Goal: Information Seeking & Learning: Learn about a topic

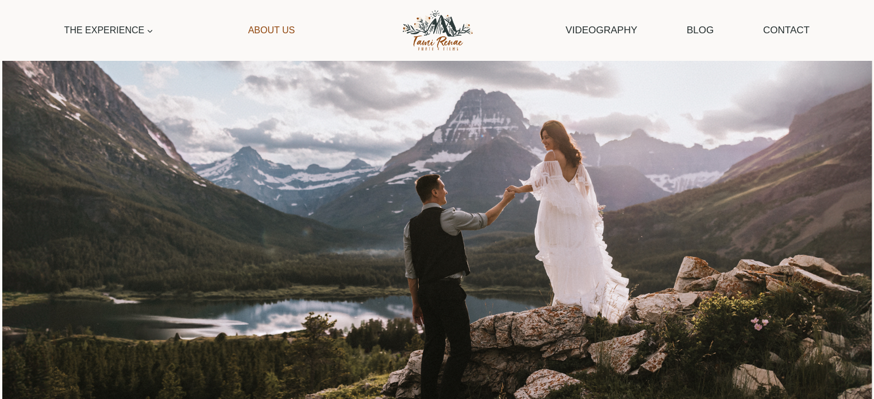
click at [280, 25] on link "About Us" at bounding box center [271, 30] width 58 height 26
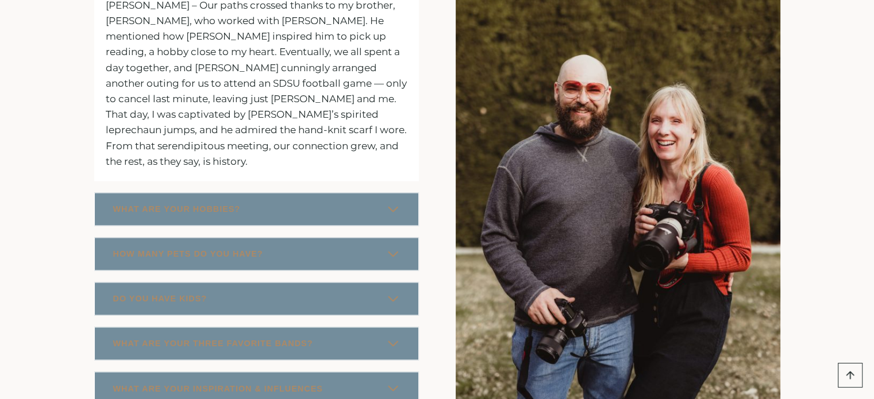
scroll to position [1796, 0]
click at [134, 202] on span "WHAT ARE YOUR HOBBIES?" at bounding box center [177, 209] width 128 height 14
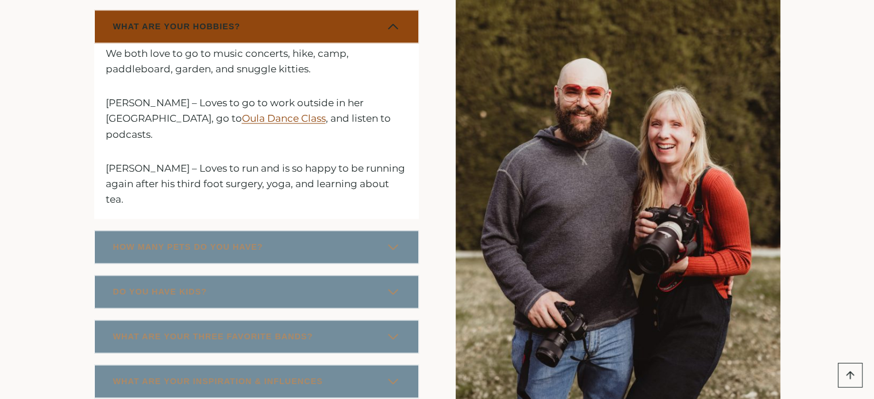
scroll to position [1791, 0]
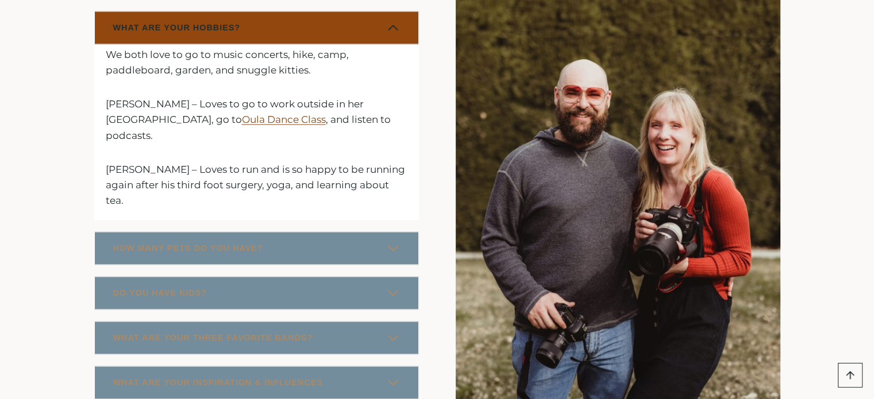
click at [173, 21] on span "WHAT ARE YOUR HOBBIES?" at bounding box center [177, 28] width 128 height 14
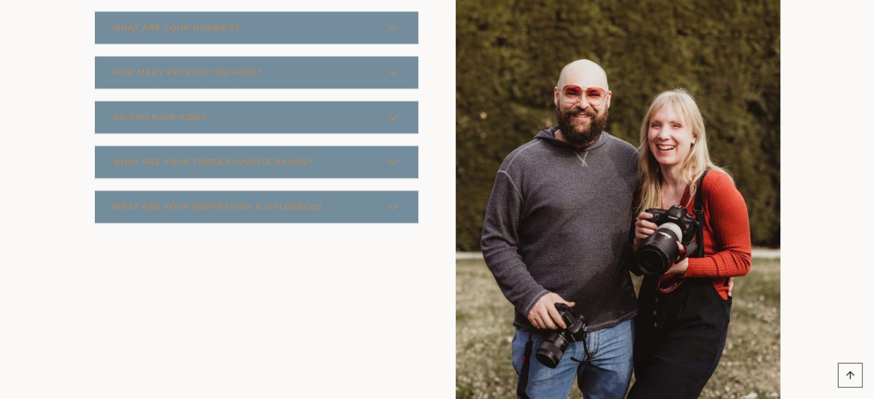
click at [172, 56] on button "HOW MANY PETS DO YOU HAVE?" at bounding box center [256, 72] width 325 height 33
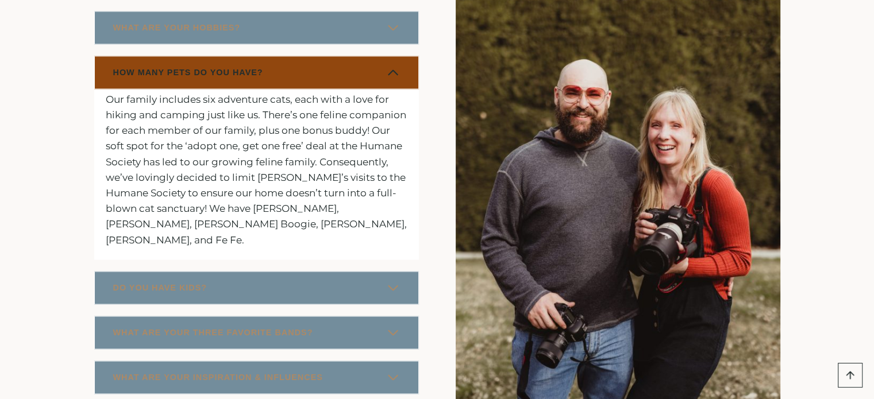
click at [172, 56] on button "HOW MANY PETS DO YOU HAVE?" at bounding box center [256, 72] width 325 height 33
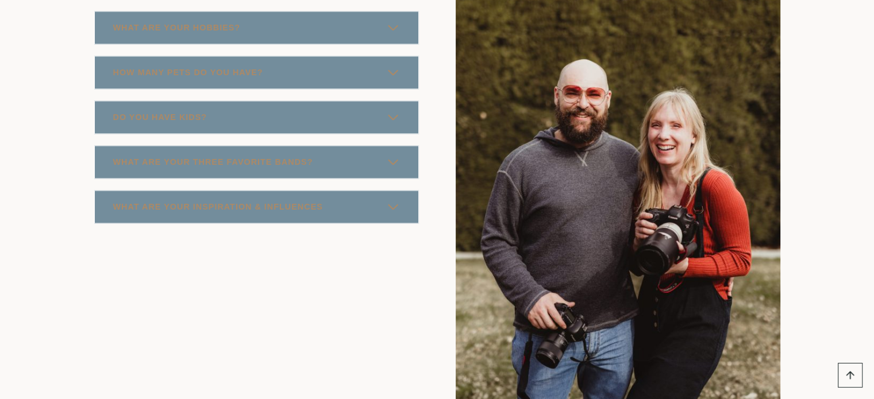
click at [167, 110] on span "DO YOU HAVE KIDS?" at bounding box center [160, 117] width 94 height 14
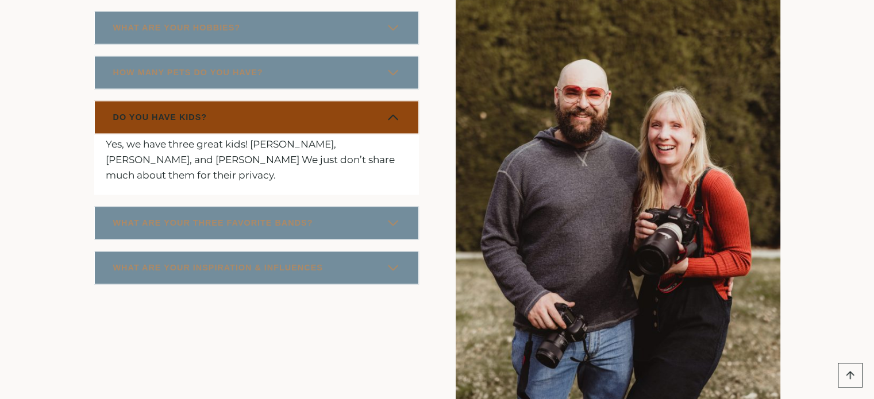
click at [167, 110] on span "DO YOU HAVE KIDS?" at bounding box center [160, 117] width 94 height 14
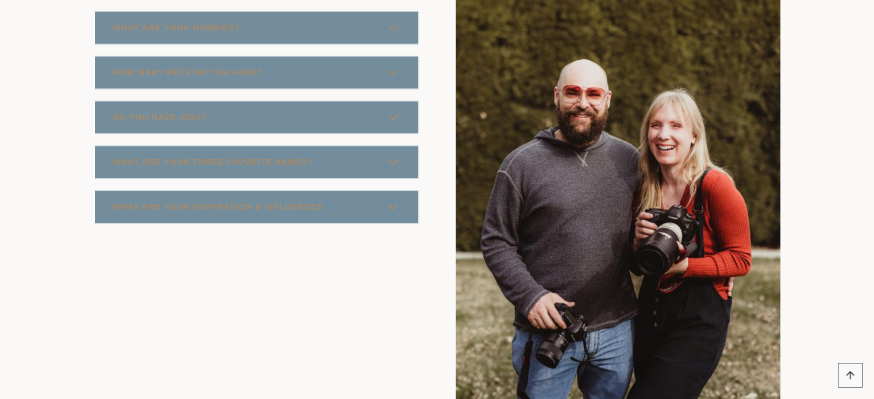
click at [165, 155] on span "WHAT ARE YOUR THREE FAVORITE BANDS?" at bounding box center [213, 162] width 200 height 14
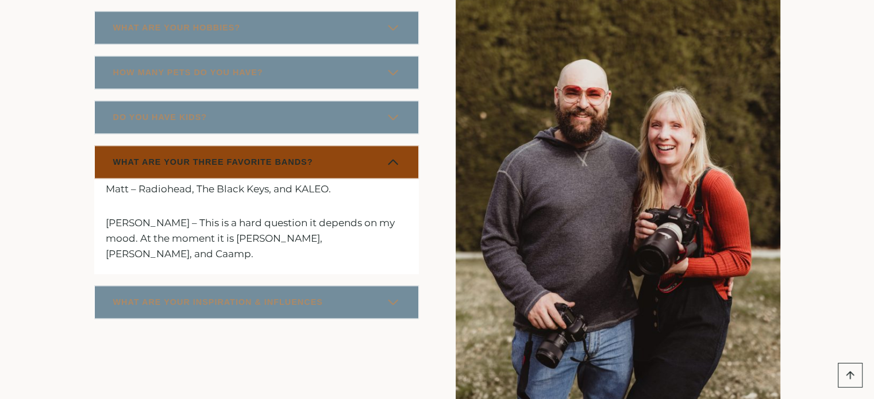
click at [165, 155] on span "WHAT ARE YOUR THREE FAVORITE BANDS?" at bounding box center [213, 162] width 200 height 14
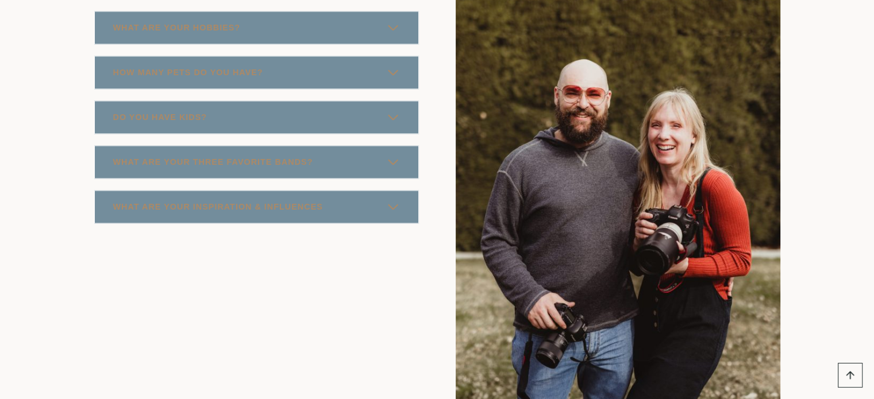
click at [160, 200] on span "WHAT ARE YOUR INSPIRATION & INFLUENCES" at bounding box center [218, 207] width 210 height 14
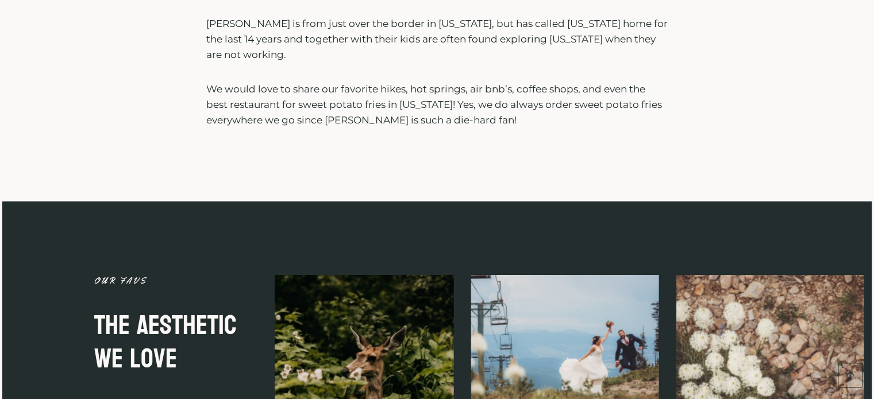
scroll to position [3077, 0]
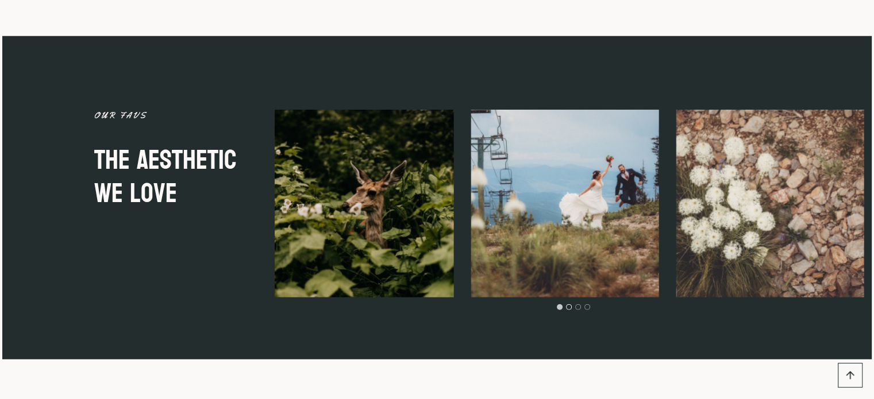
click at [570, 304] on button "Go to slide 2" at bounding box center [569, 307] width 6 height 6
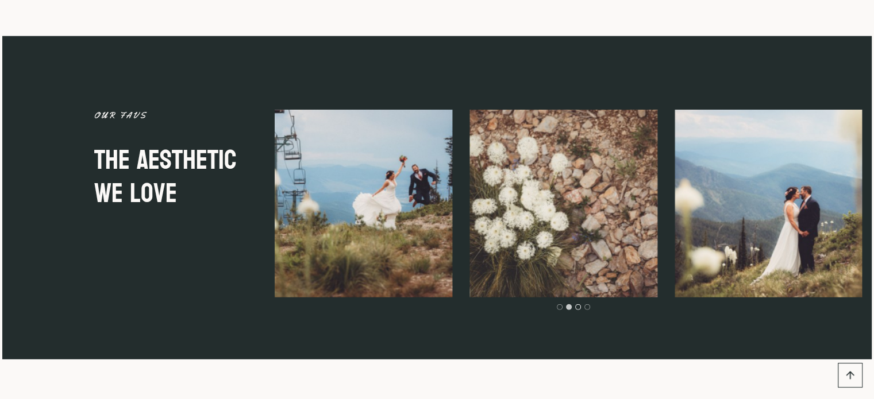
click at [581, 304] on button "Go to slide 3" at bounding box center [578, 307] width 6 height 6
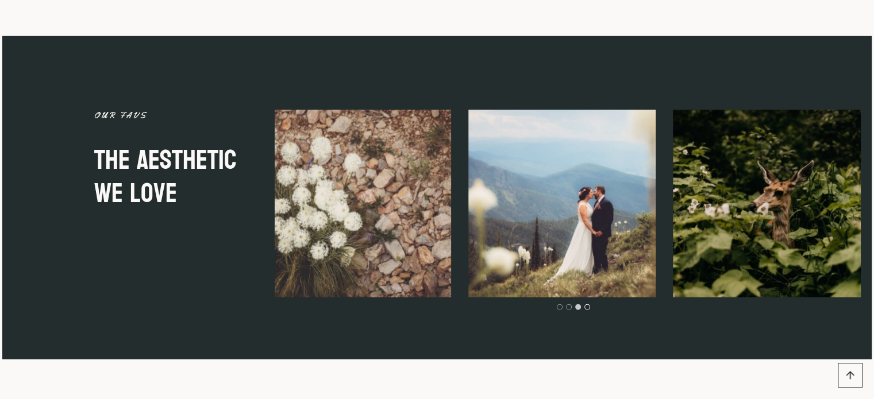
click at [588, 304] on button "Go to slide 4" at bounding box center [587, 307] width 6 height 6
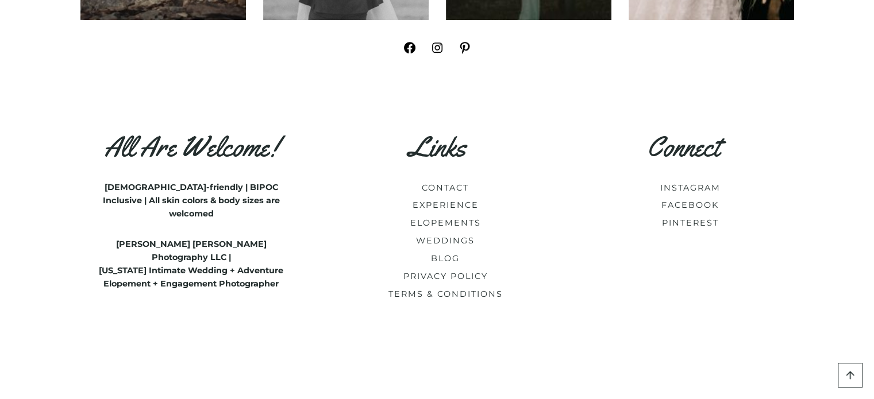
scroll to position [4920, 0]
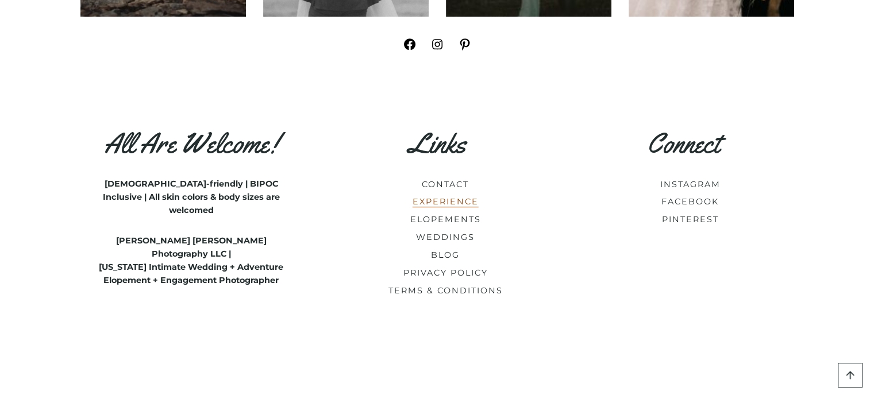
click at [459, 196] on link "EXPERIENCE" at bounding box center [446, 201] width 66 height 10
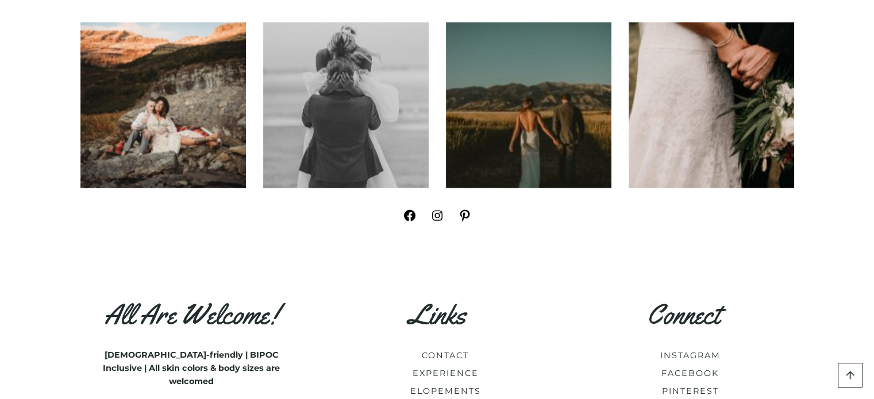
scroll to position [6183, 0]
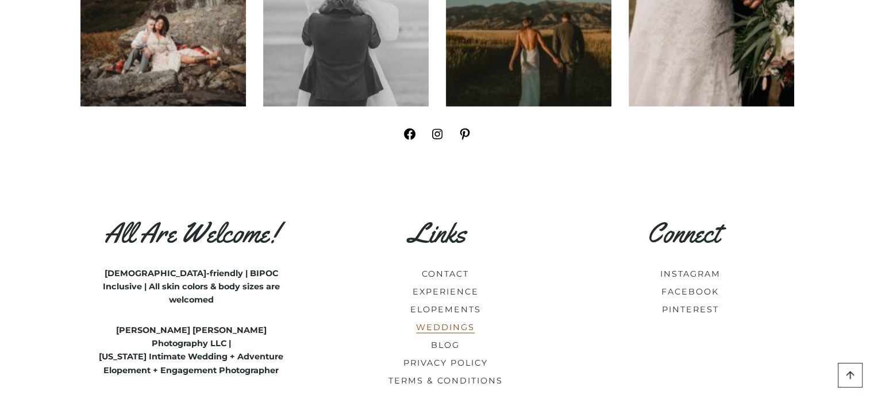
click at [458, 322] on link "WEDDINGS" at bounding box center [445, 327] width 59 height 10
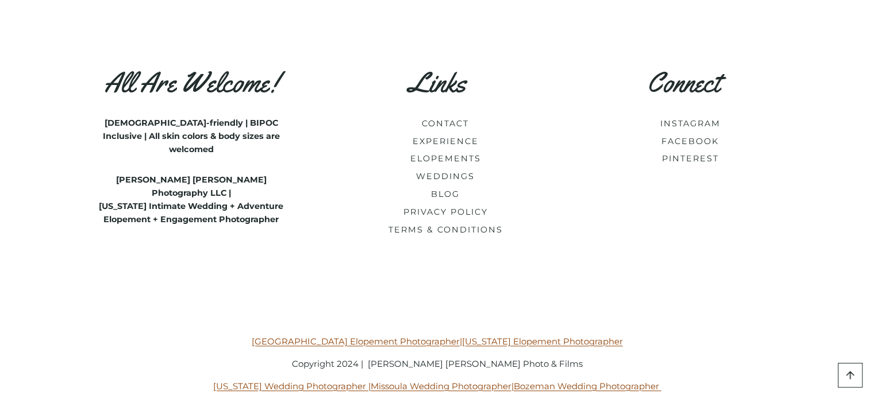
scroll to position [5329, 0]
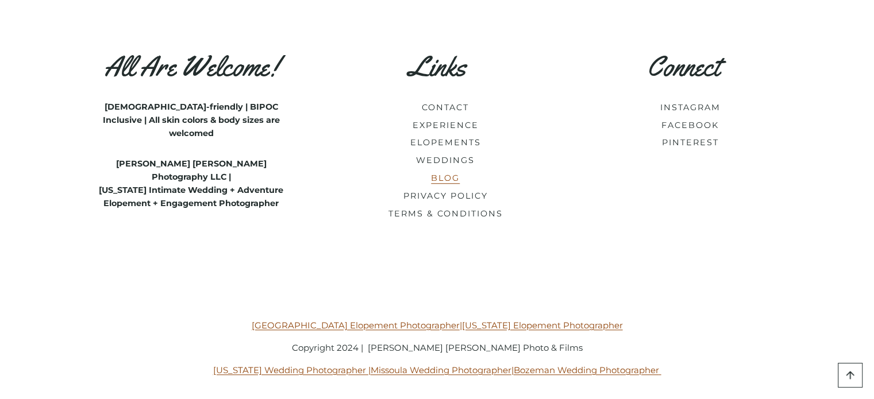
click at [444, 183] on link "BLOG" at bounding box center [445, 178] width 29 height 10
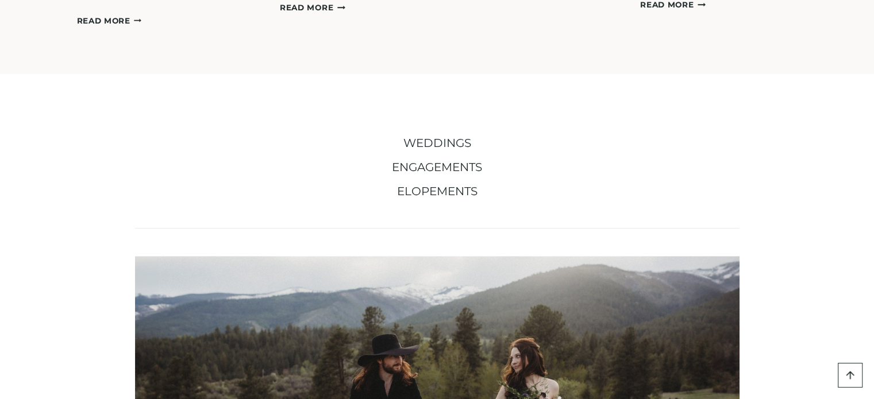
scroll to position [596, 0]
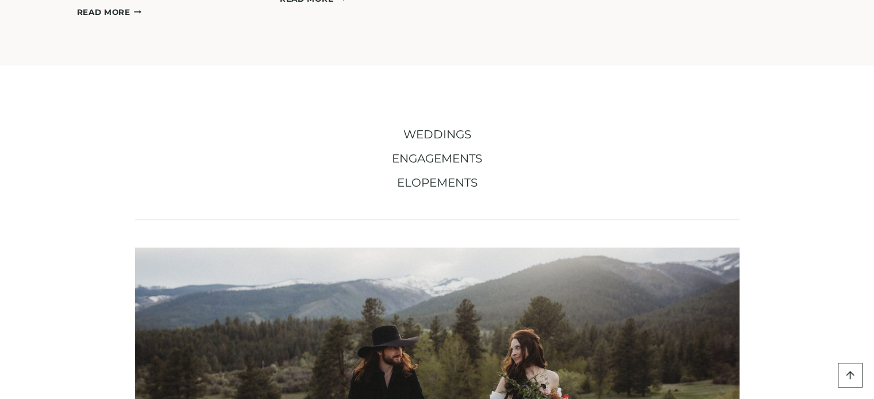
click at [427, 135] on span "WEDDINGS" at bounding box center [437, 135] width 68 height 14
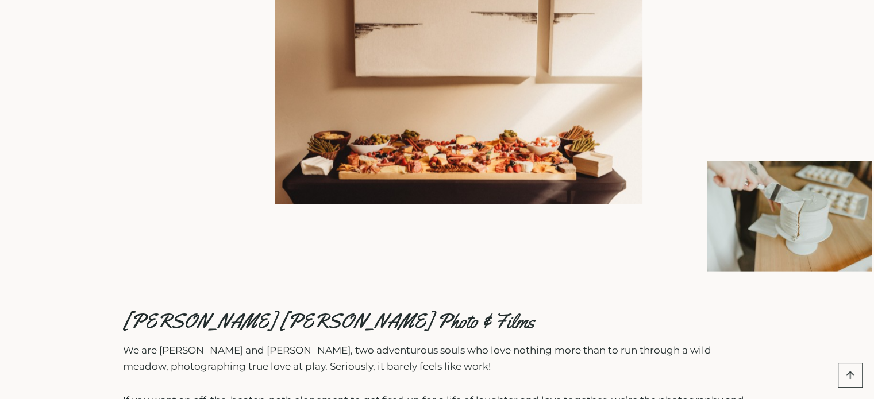
scroll to position [2574, 0]
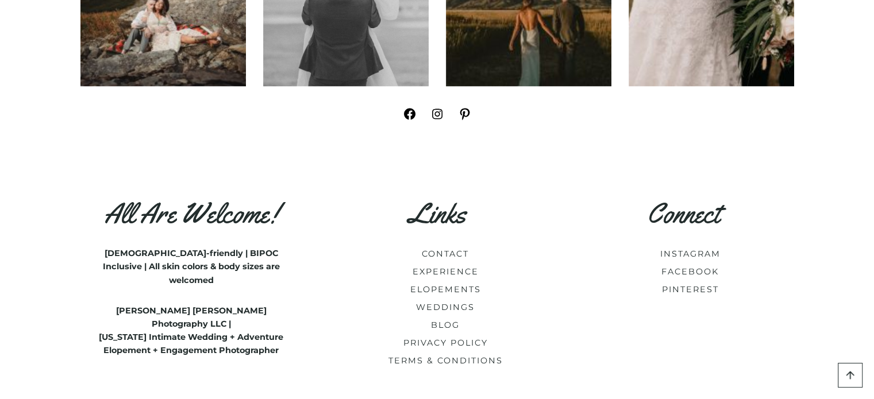
scroll to position [23988, 0]
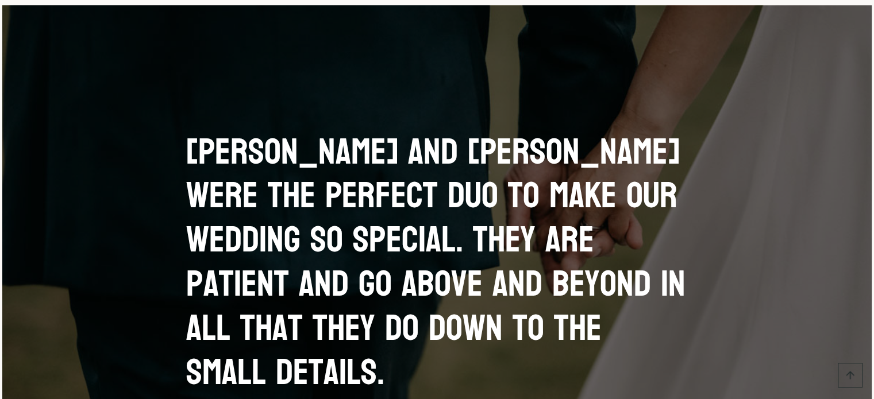
scroll to position [10054, 0]
